Goal: Transaction & Acquisition: Purchase product/service

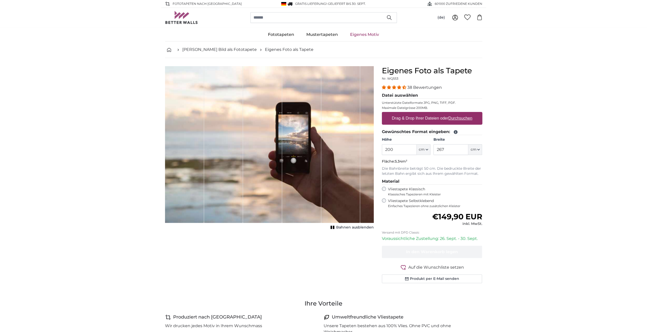
drag, startPoint x: 395, startPoint y: 149, endPoint x: 386, endPoint y: 150, distance: 10.0
click at [386, 150] on input "200" at bounding box center [399, 149] width 35 height 11
type input "500"
drag, startPoint x: 428, startPoint y: 151, endPoint x: 424, endPoint y: 152, distance: 3.3
click at [424, 152] on div "Höhe 500 ft cm Centimeter (cm) Inches (inch) Feet (ft. in.) Breite 267 ft cm Ce…" at bounding box center [432, 146] width 100 height 18
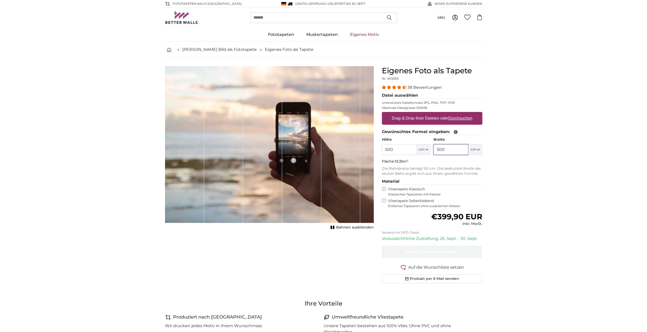
type input "500"
click at [474, 172] on p "Die Bahnbreite beträgt 50 cm. Die bedruckte Breite der letzten Bahn ergibt sich…" at bounding box center [432, 171] width 100 height 10
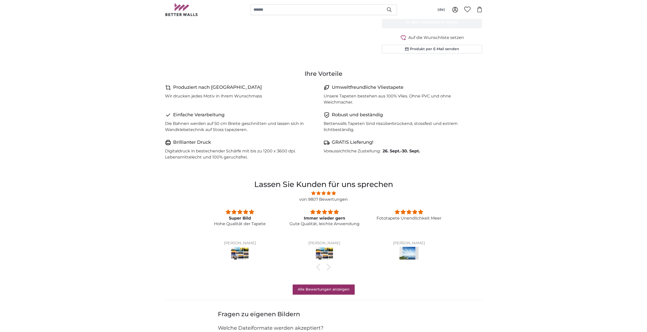
scroll to position [229, 0]
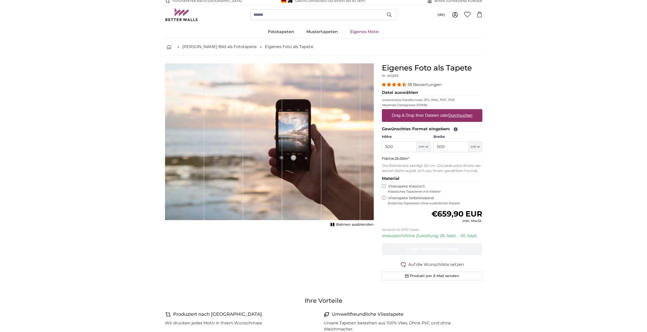
scroll to position [0, 0]
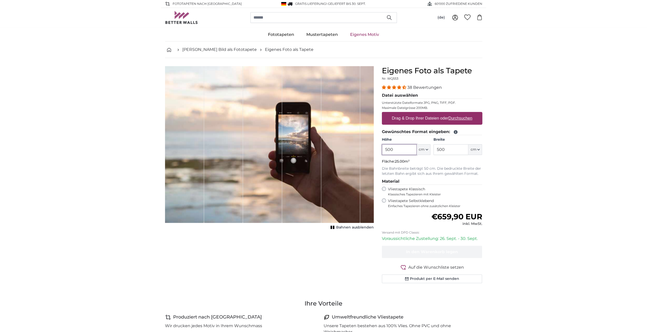
click at [401, 152] on input "500" at bounding box center [399, 149] width 35 height 11
type input "544"
click at [445, 149] on input "500" at bounding box center [450, 149] width 35 height 11
type input "544"
click at [398, 149] on input "544" at bounding box center [399, 149] width 35 height 11
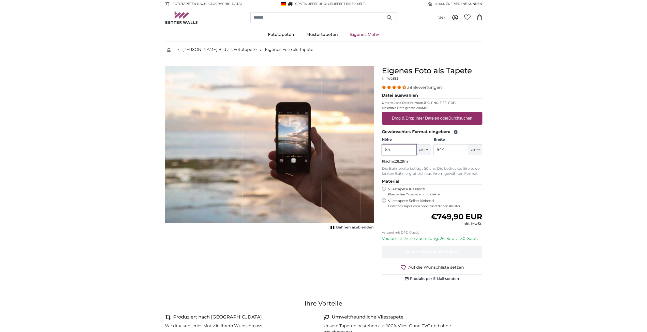
type input "544"
click at [448, 148] on input "544" at bounding box center [450, 149] width 35 height 11
type input "520"
